Goal: Check status: Check status

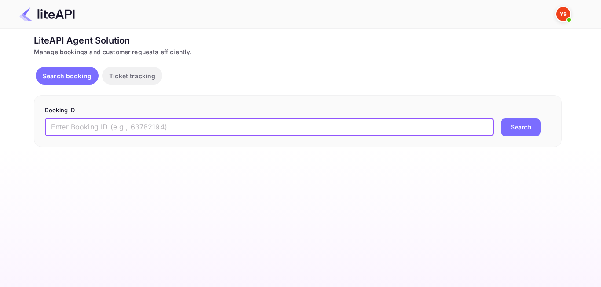
paste input "8702982"
type input "8702982"
click at [507, 131] on button "Search" at bounding box center [520, 127] width 40 height 18
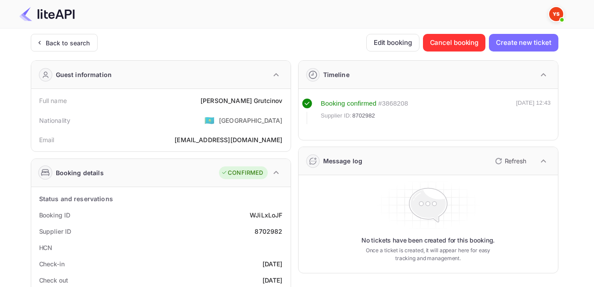
scroll to position [44, 0]
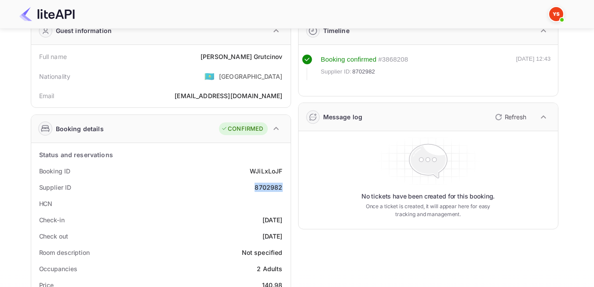
drag, startPoint x: 281, startPoint y: 190, endPoint x: 257, endPoint y: 190, distance: 24.6
click at [257, 190] on div "8702982" at bounding box center [269, 186] width 28 height 9
copy div "8702982"
drag, startPoint x: 225, startPoint y: 53, endPoint x: 285, endPoint y: 61, distance: 60.3
click at [285, 61] on div "Full name [PERSON_NAME]" at bounding box center [161, 56] width 252 height 16
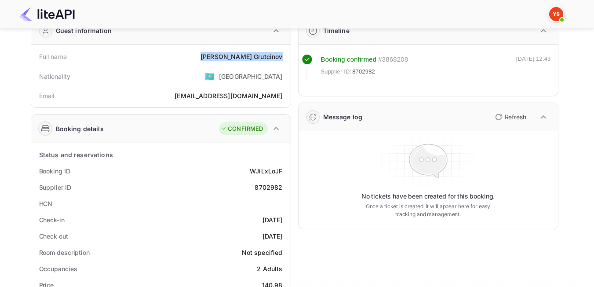
copy div "[PERSON_NAME]"
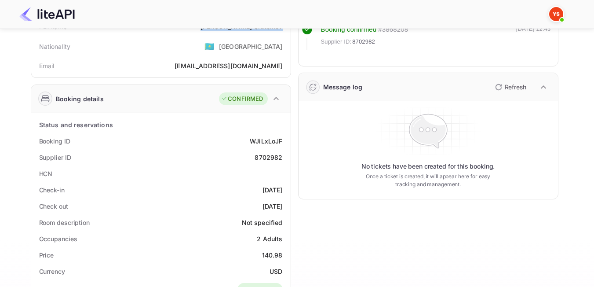
scroll to position [88, 0]
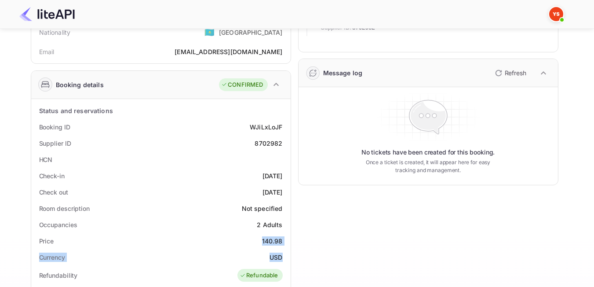
drag, startPoint x: 265, startPoint y: 240, endPoint x: 281, endPoint y: 254, distance: 21.2
copy div "140.98 Currency USD"
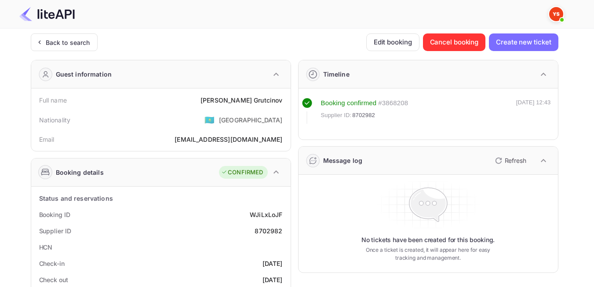
scroll to position [0, 0]
click at [66, 47] on div "Back to search" at bounding box center [68, 42] width 44 height 9
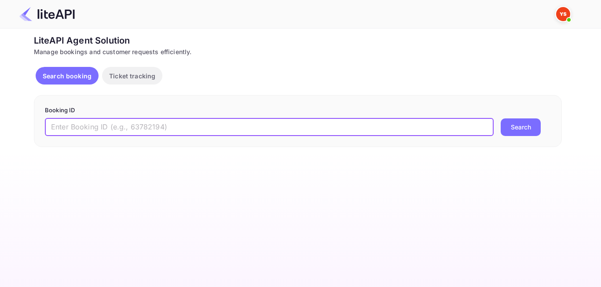
paste input "7130869"
type input "7130869"
click at [512, 126] on button "Search" at bounding box center [520, 127] width 40 height 18
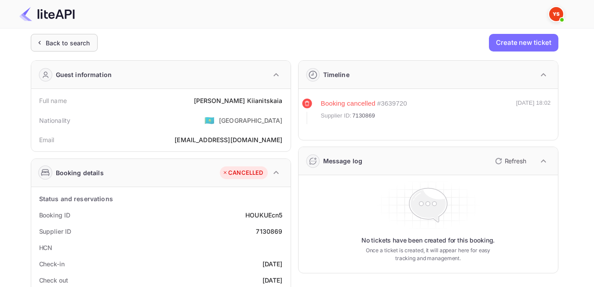
click at [79, 40] on div "Back to search" at bounding box center [68, 42] width 44 height 9
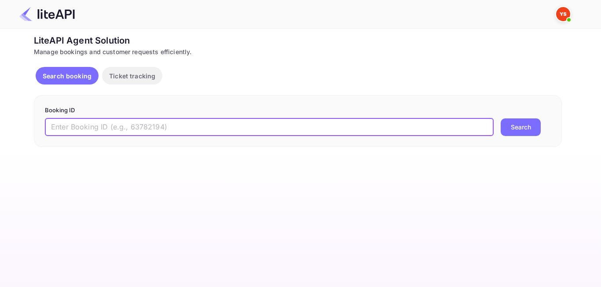
paste input "8616815"
type input "8616815"
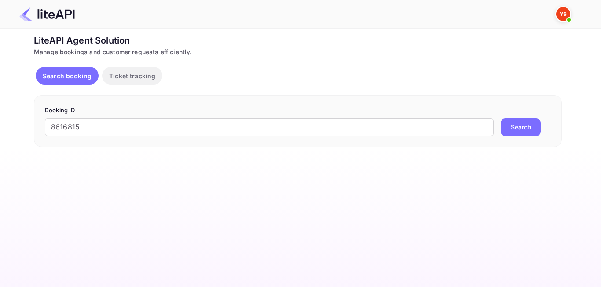
click at [535, 131] on button "Search" at bounding box center [520, 127] width 40 height 18
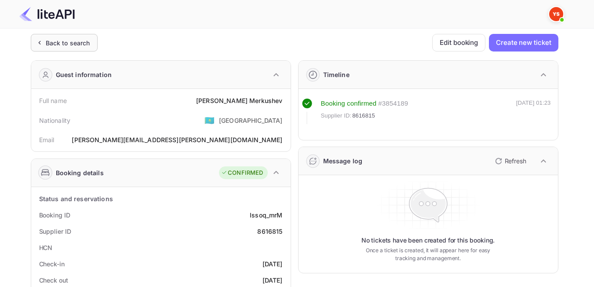
click at [69, 48] on div "Back to search" at bounding box center [64, 43] width 67 height 18
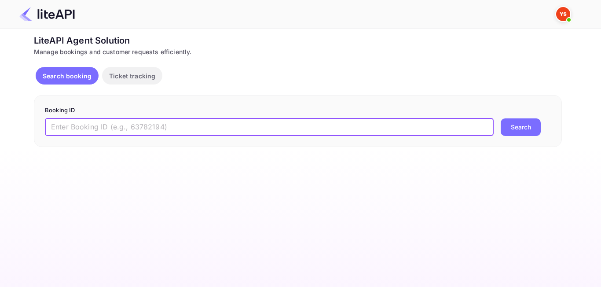
paste input "8304254"
type input "8304254"
click at [517, 124] on button "Search" at bounding box center [520, 127] width 40 height 18
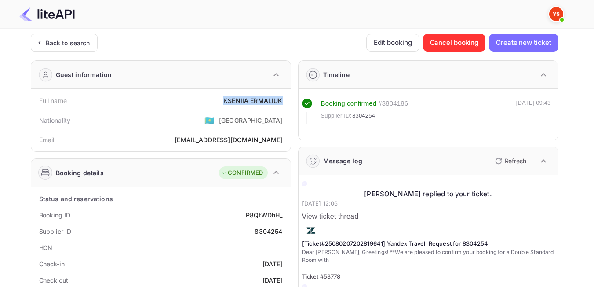
drag, startPoint x: 226, startPoint y: 102, endPoint x: 284, endPoint y: 102, distance: 58.5
click at [284, 102] on div "Full name [PERSON_NAME]" at bounding box center [161, 100] width 252 height 16
click at [221, 123] on div "Nationality 🇰🇿 [DEMOGRAPHIC_DATA]" at bounding box center [161, 120] width 252 height 23
click at [78, 46] on div "Back to search" at bounding box center [68, 42] width 44 height 9
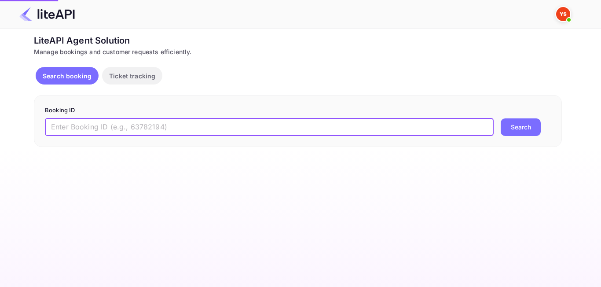
paste input "8807841"
click at [55, 126] on input "8807841" at bounding box center [269, 127] width 448 height 18
type input "8807841"
click at [514, 126] on button "Search" at bounding box center [520, 127] width 40 height 18
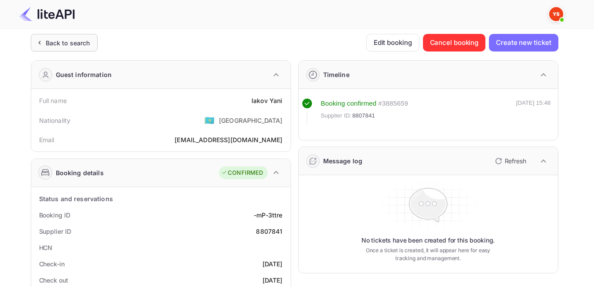
click at [66, 48] on div "Back to search" at bounding box center [64, 43] width 67 height 18
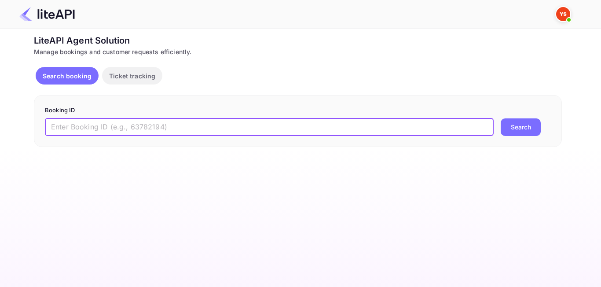
paste input "8742781"
click at [55, 124] on input "8742781" at bounding box center [269, 127] width 448 height 18
type input "8742781"
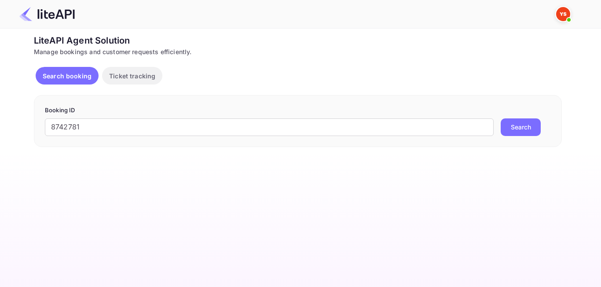
click at [517, 135] on button "Search" at bounding box center [520, 127] width 40 height 18
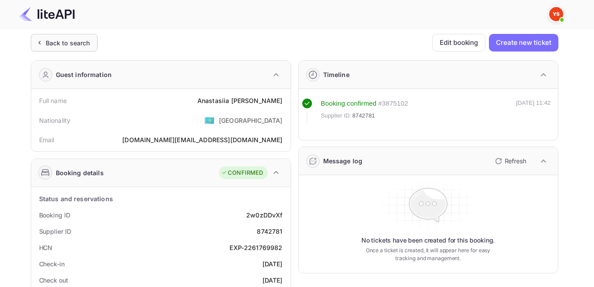
click at [58, 49] on div "Back to search" at bounding box center [64, 43] width 67 height 18
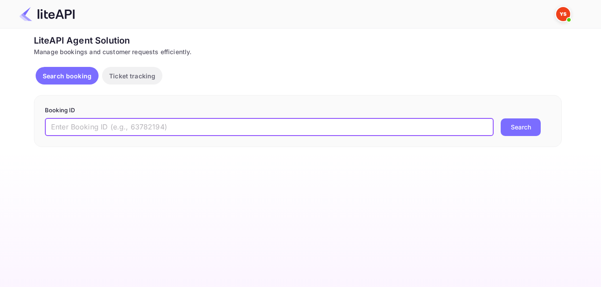
paste input "8839718"
type input "8839718"
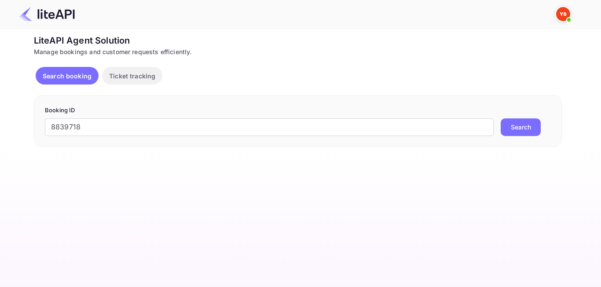
click at [517, 131] on button "Search" at bounding box center [520, 127] width 40 height 18
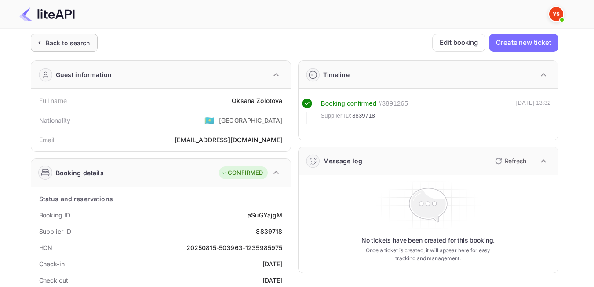
click at [57, 50] on div "Back to search" at bounding box center [64, 43] width 67 height 18
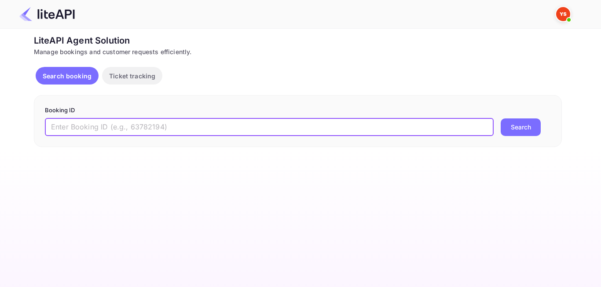
paste input "7631266"
type input "7631266"
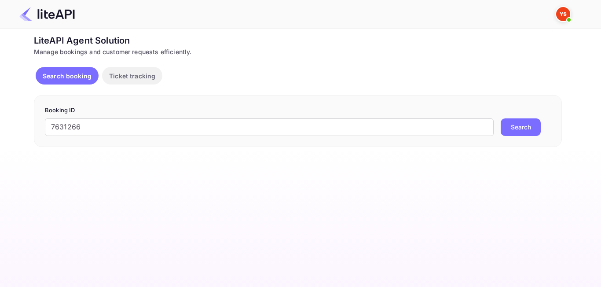
click at [528, 119] on button "Search" at bounding box center [520, 127] width 40 height 18
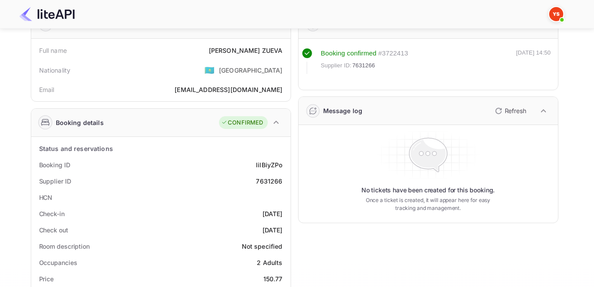
scroll to position [88, 0]
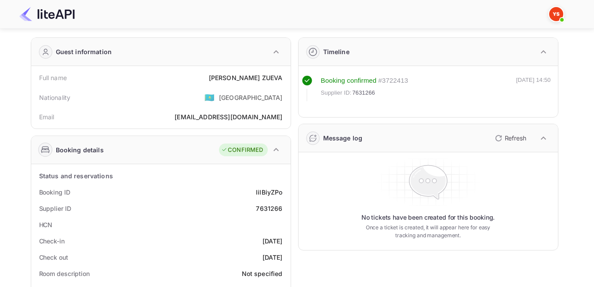
scroll to position [44, 0]
